Goal: Task Accomplishment & Management: Use online tool/utility

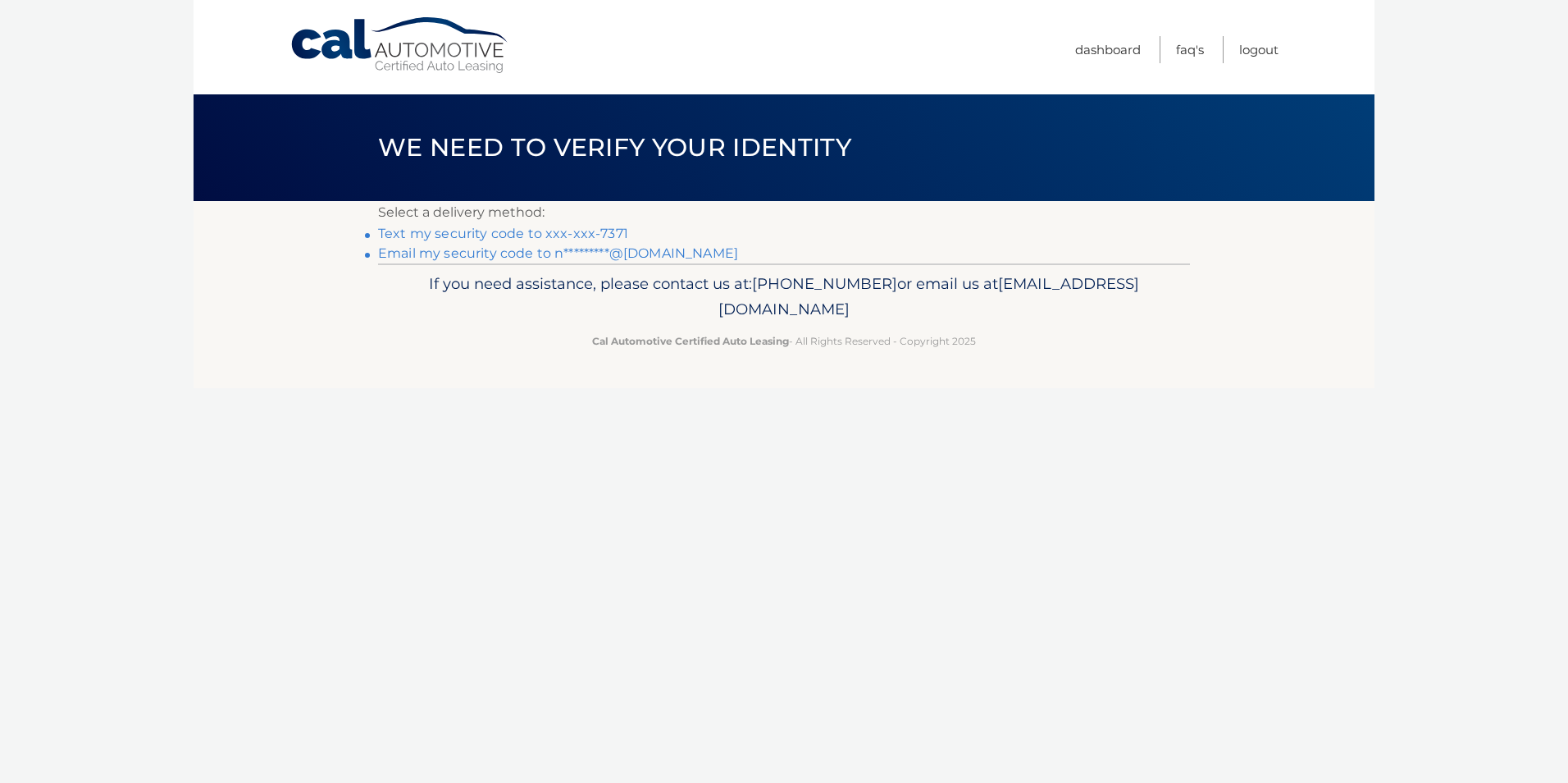
click at [563, 255] on link "Email my security code to n*********@[DOMAIN_NAME]" at bounding box center [558, 253] width 360 height 16
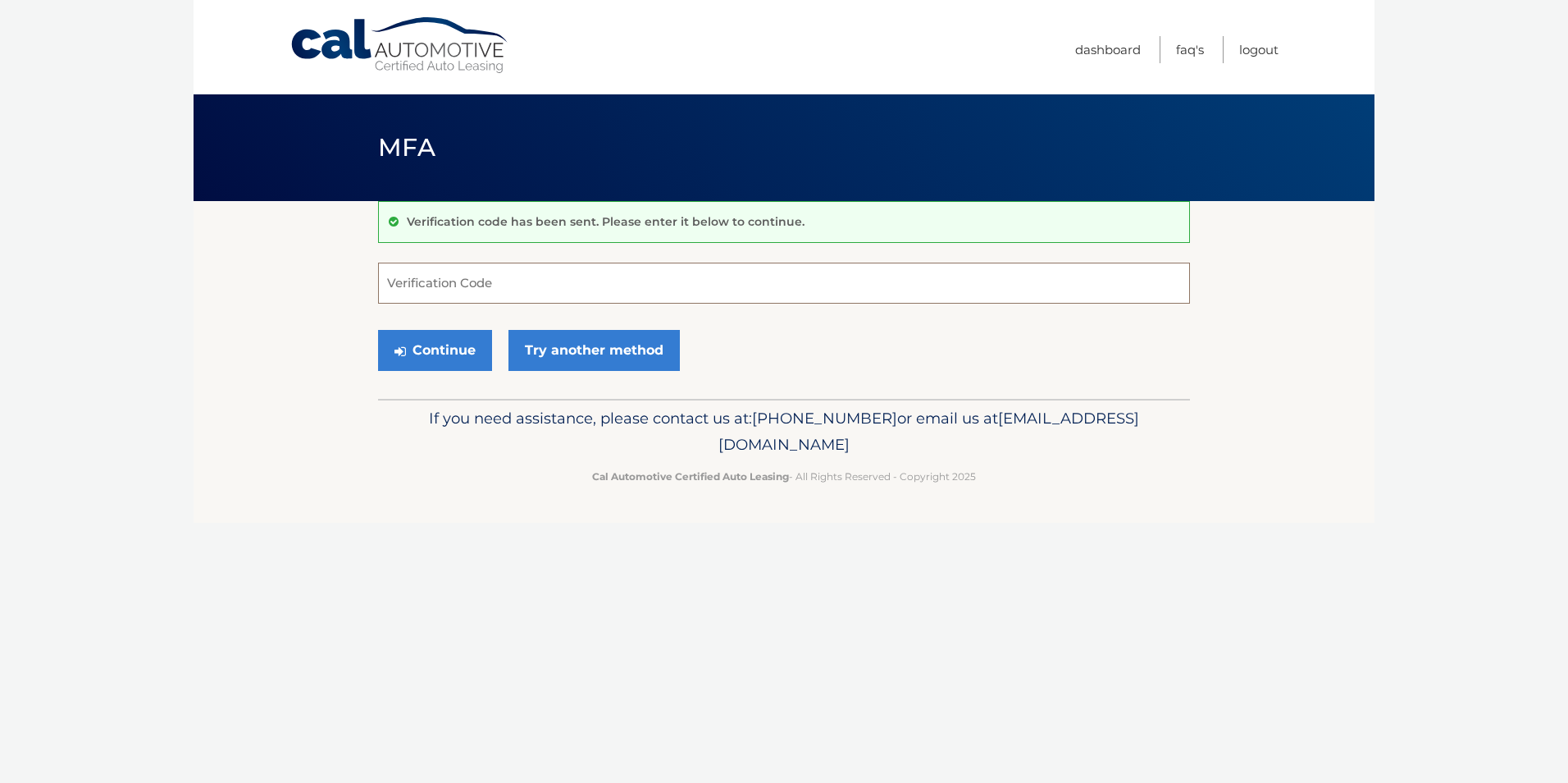
click at [541, 290] on input "Verification Code" at bounding box center [784, 283] width 812 height 41
type input "188100"
click at [470, 345] on button "Continue" at bounding box center [435, 350] width 114 height 41
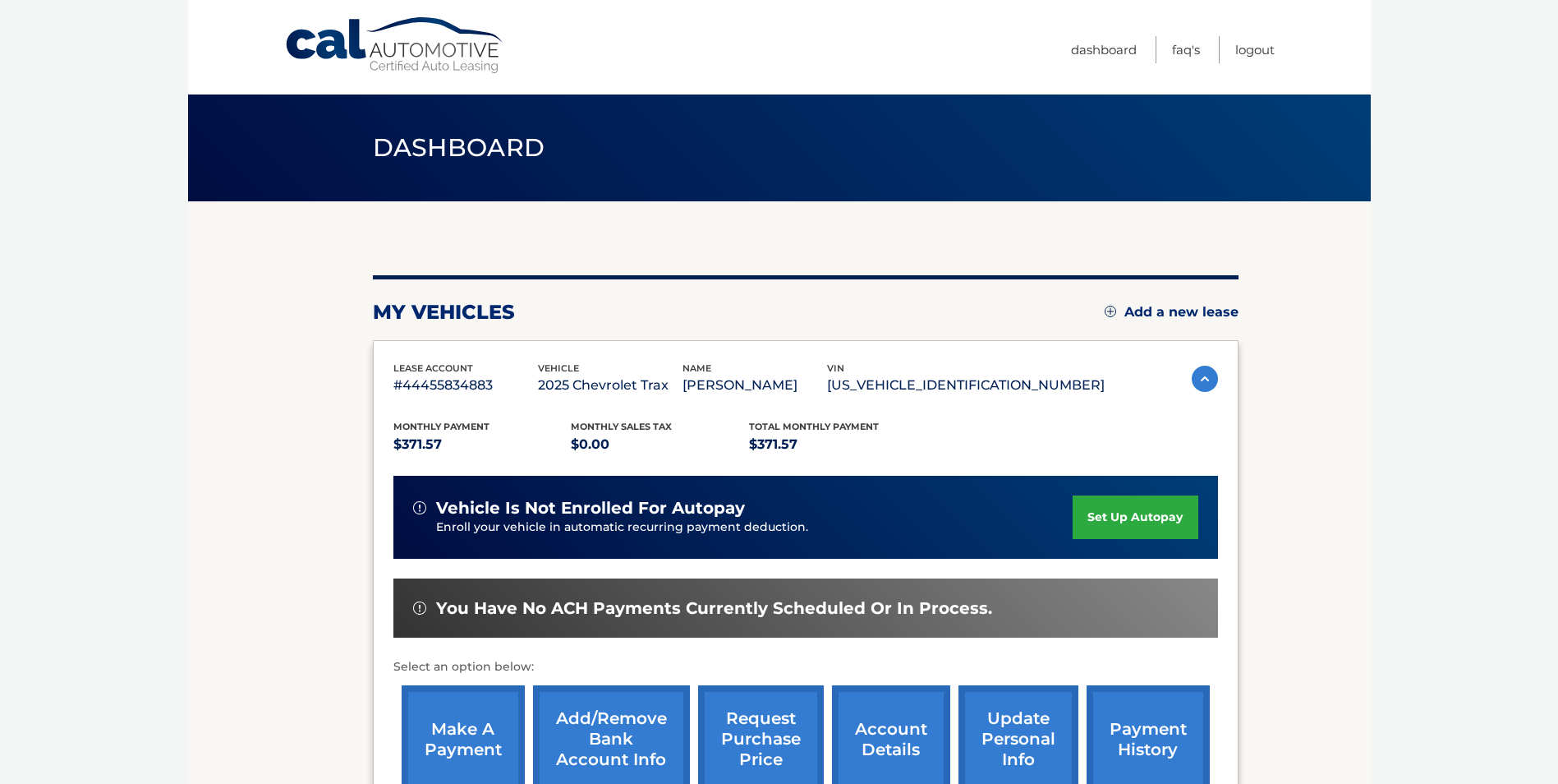
scroll to position [212, 0]
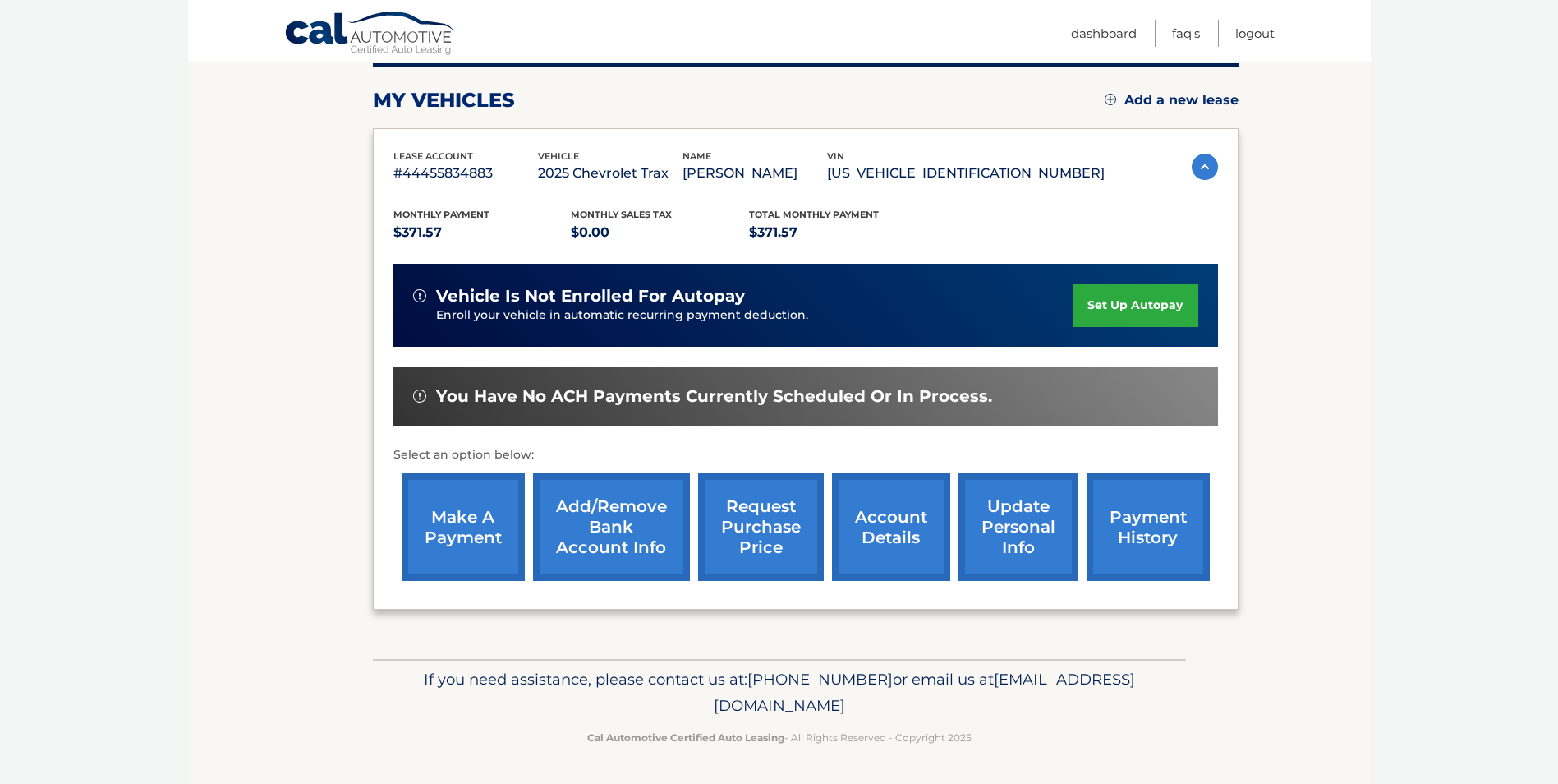
click at [462, 530] on link "make a payment" at bounding box center [463, 527] width 124 height 108
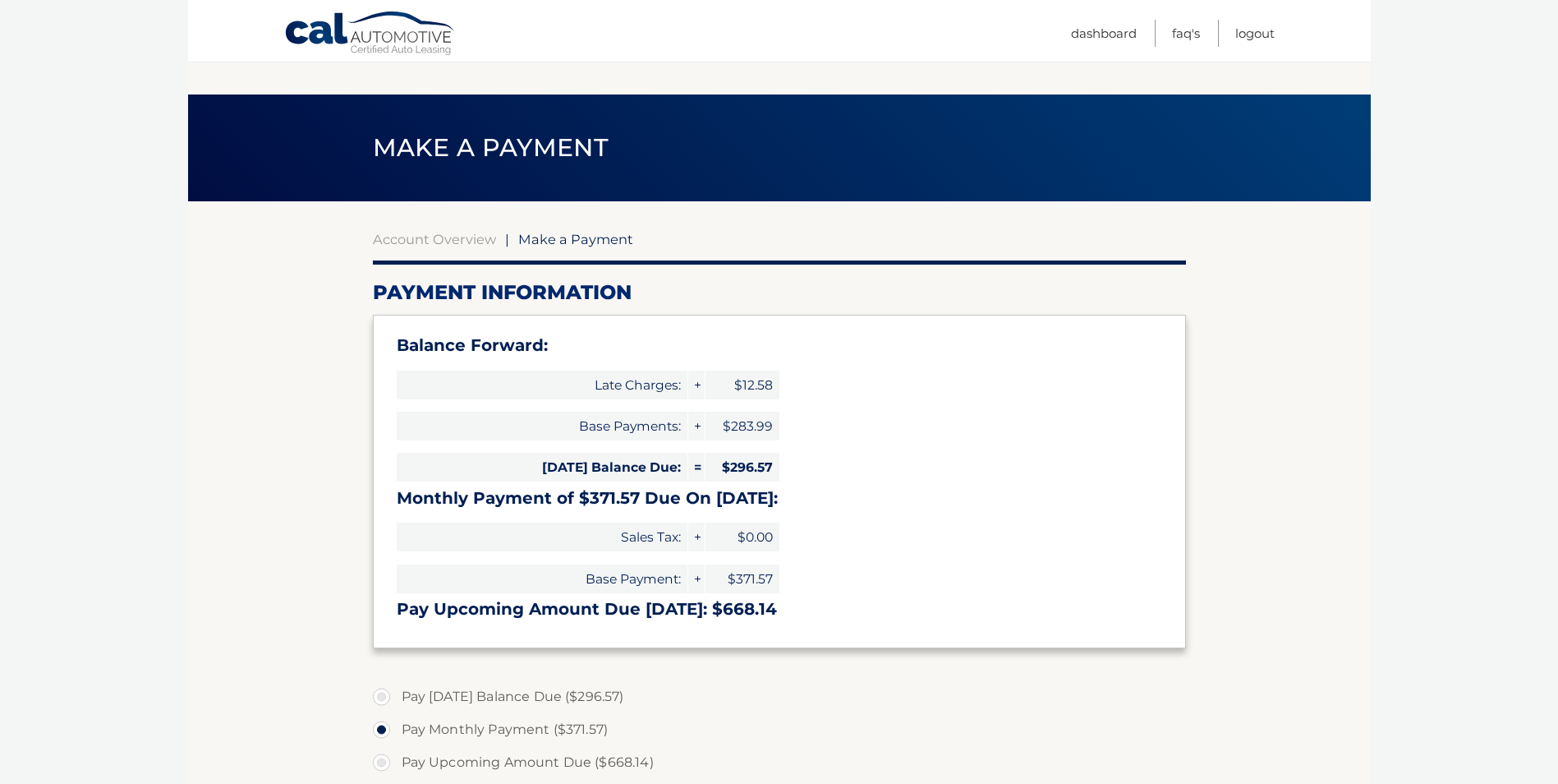
select select "M2I1ZTI1ODAtMzdhNS00YjE1LTk1N2UtNjc4MmUzYWM2NGEw"
